Goal: Information Seeking & Learning: Understand process/instructions

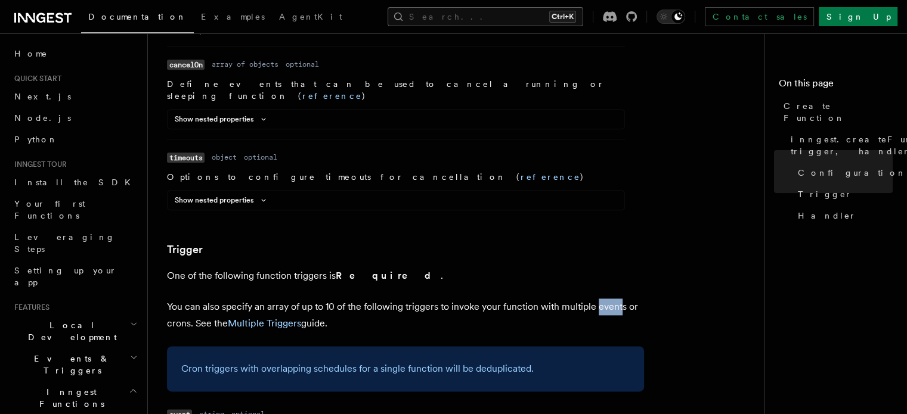
scroll to position [1418, 0]
click at [542, 7] on button "Search... Ctrl+K" at bounding box center [486, 16] width 196 height 19
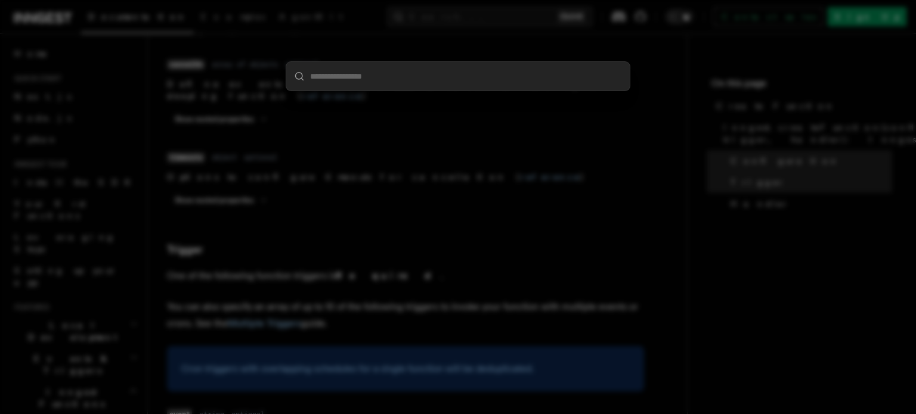
type input "*"
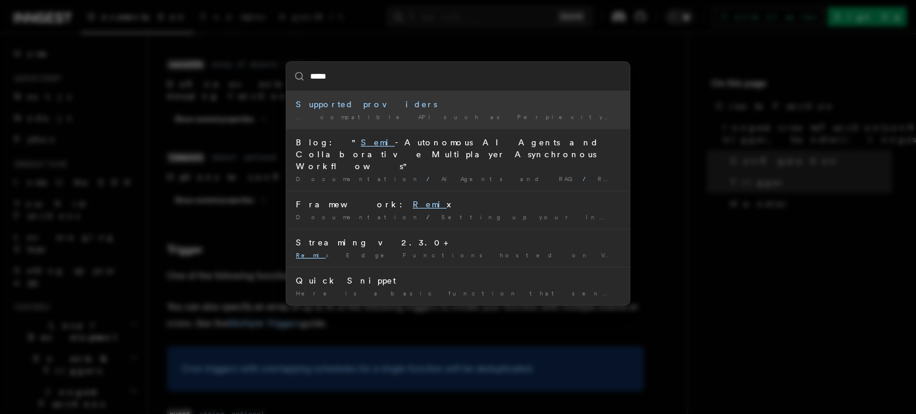
type input "******"
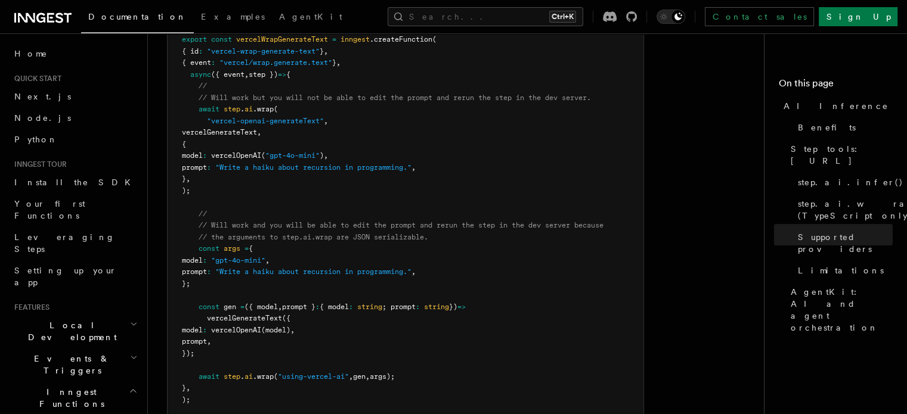
scroll to position [2469, 0]
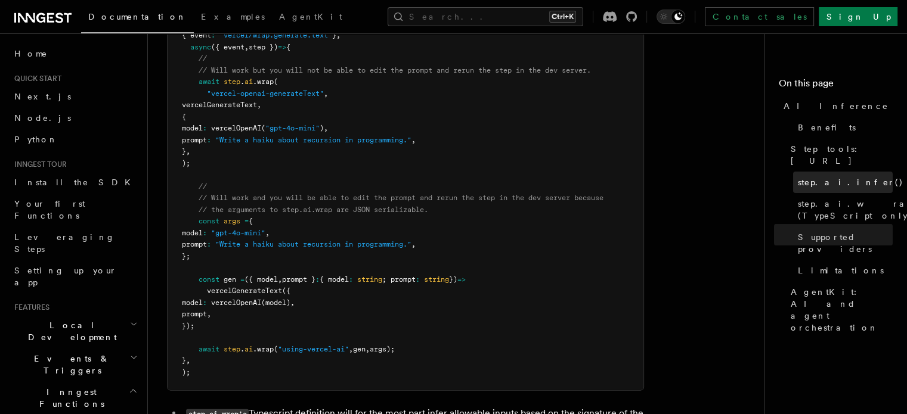
click at [798, 177] on span "step.ai.infer()" at bounding box center [851, 183] width 106 height 12
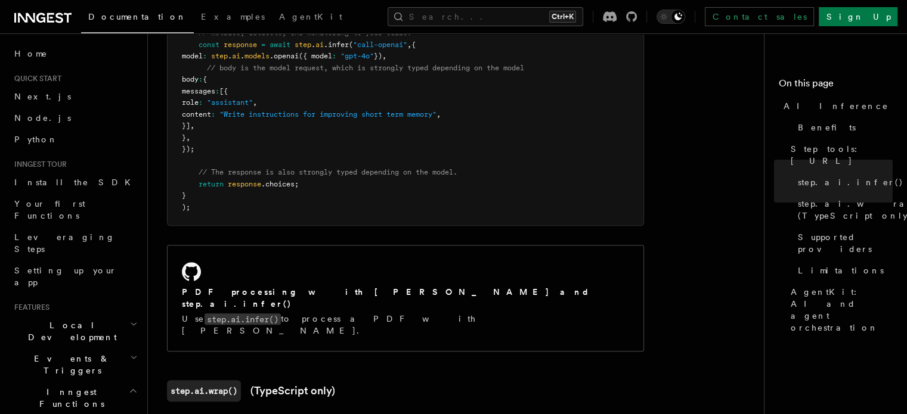
scroll to position [816, 0]
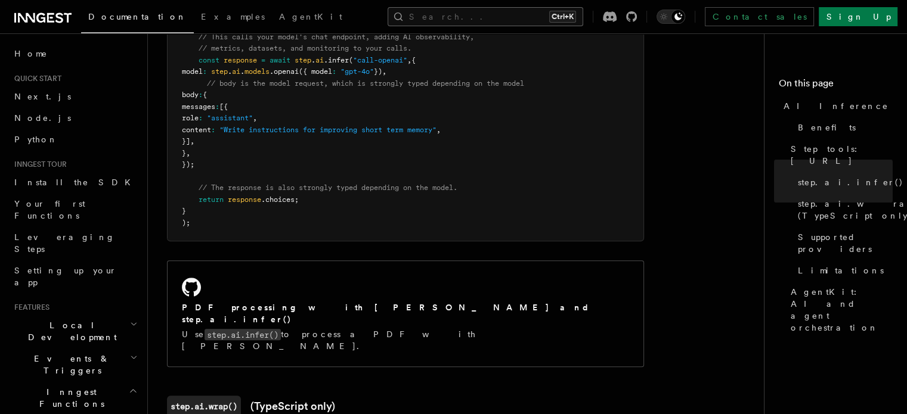
click at [522, 11] on button "Search... Ctrl+K" at bounding box center [486, 16] width 196 height 19
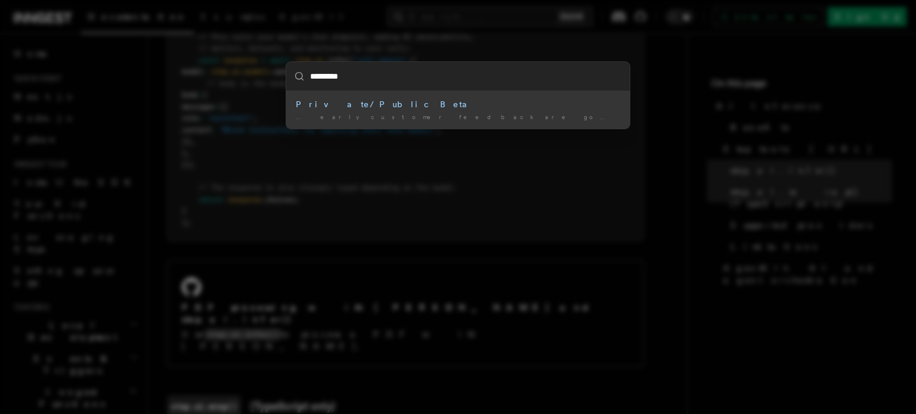
type input "**********"
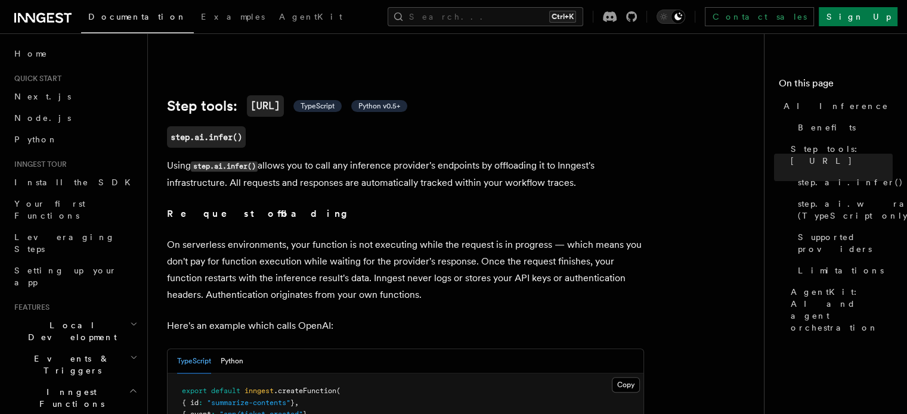
scroll to position [398, 0]
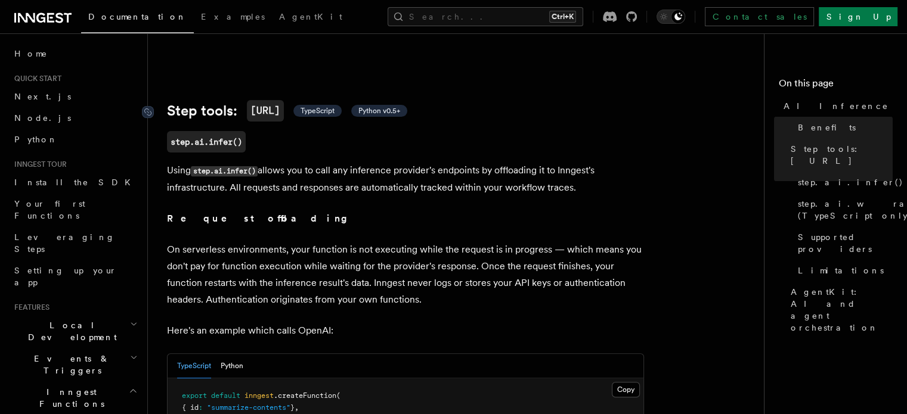
click at [334, 106] on span "TypeScript" at bounding box center [318, 111] width 34 height 10
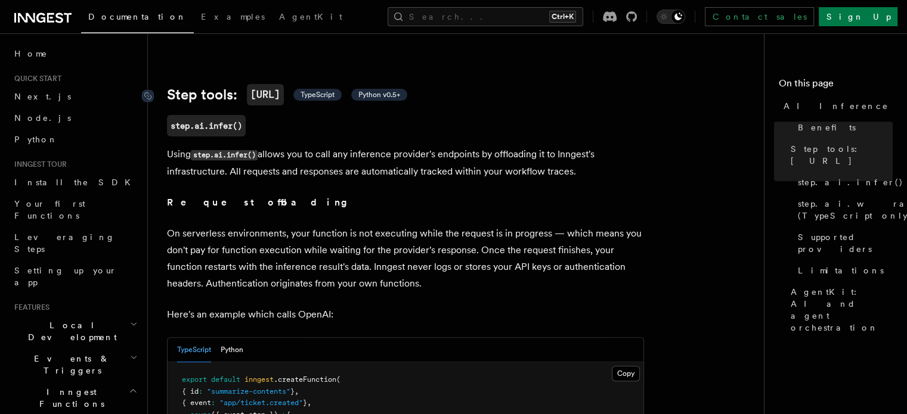
scroll to position [427, 0]
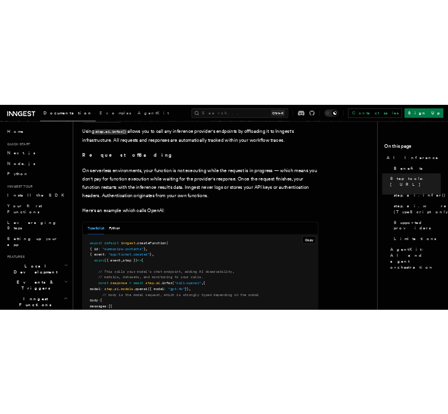
scroll to position [518, 0]
